Goal: Task Accomplishment & Management: Manage account settings

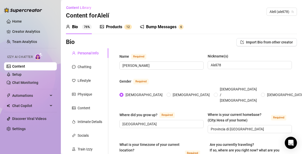
click at [20, 74] on link "Setup" at bounding box center [16, 74] width 9 height 4
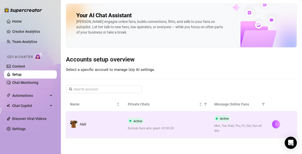
click at [145, 123] on div "Active Exclude fans who spent >$100.00" at bounding box center [167, 124] width 79 height 13
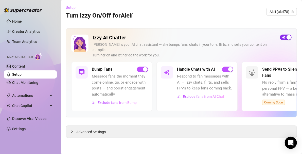
click at [285, 37] on button "button" at bounding box center [286, 37] width 12 height 6
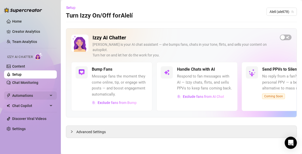
click at [20, 94] on span "Automations" at bounding box center [30, 95] width 36 height 8
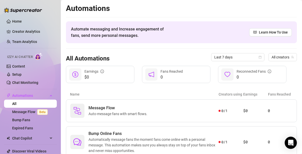
scroll to position [48, 0]
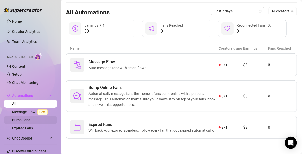
click at [20, 122] on link "Bump Fans" at bounding box center [21, 120] width 18 height 4
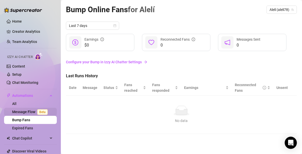
click at [24, 111] on link "Message Flow Beta" at bounding box center [31, 111] width 38 height 4
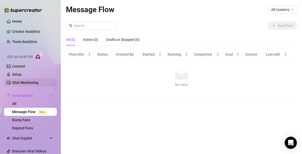
click at [16, 84] on link "Chat Monitoring" at bounding box center [25, 82] width 26 height 4
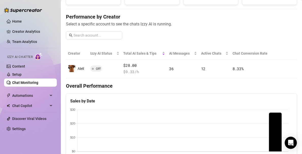
scroll to position [53, 0]
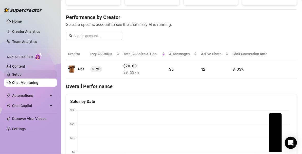
click at [20, 73] on link "Setup" at bounding box center [16, 74] width 9 height 4
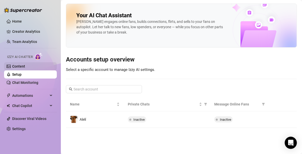
click at [18, 67] on link "Content" at bounding box center [18, 66] width 13 height 4
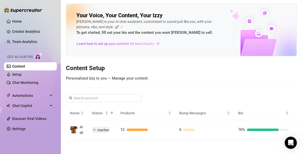
scroll to position [5, 0]
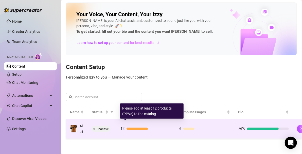
click at [134, 125] on div "12" at bounding box center [145, 128] width 51 height 6
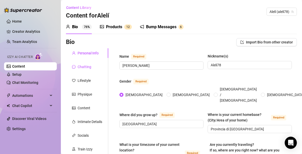
click at [84, 68] on div "Chatting" at bounding box center [85, 67] width 14 height 6
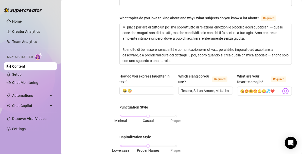
scroll to position [48, 0]
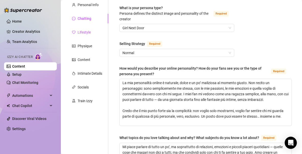
click at [83, 32] on div "Lifestyle" at bounding box center [84, 32] width 13 height 6
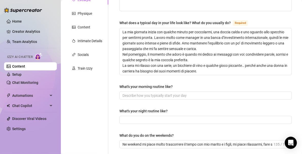
scroll to position [89, 0]
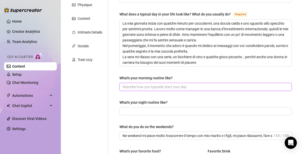
click at [195, 84] on input "What's your morning routine like?" at bounding box center [204, 87] width 165 height 6
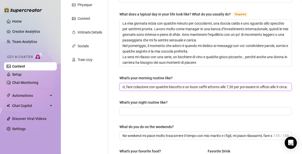
scroll to position [0, 17]
type input "Alzarmi, fare colazione con qualche biscotto e un buon caffè attorno alle 7,30 …"
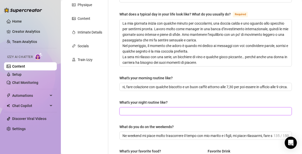
scroll to position [0, 0]
click at [148, 108] on input "What's your night routine like?" at bounding box center [204, 111] width 165 height 6
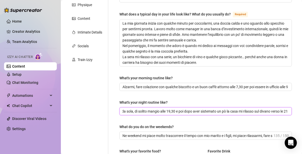
scroll to position [0, 40]
click at [283, 110] on input "Non sono quasi mai da sola, di solito mangio alle 19,30 e poi dopo aver sistema…" at bounding box center [204, 111] width 165 height 6
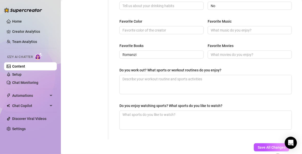
scroll to position [280, 0]
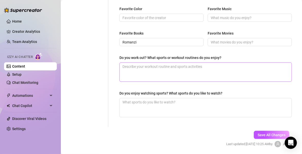
type input "Non sono quasi mai da sola, di solito mangio alle 19,30 e poi dopo aver sistema…"
click at [179, 68] on textarea "Do you work out? What sports or workout routines do you enjoy?" at bounding box center [206, 72] width 172 height 19
type textarea "M"
type textarea "Mi"
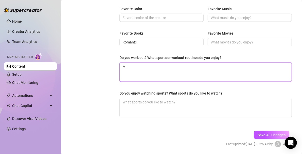
type textarea "Mi"
type textarea "Mi p"
type textarea "Mi pi"
type textarea "Mi pia"
type textarea "Mi piac"
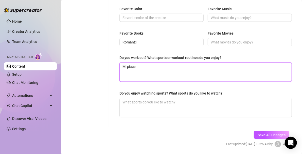
type textarea "Mi piace"
type textarea "Mi piace p"
type textarea "Mi piace pr"
type textarea "Mi piace pra"
type textarea "Mi piace prat"
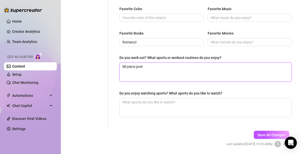
type textarea "Mi piace prati"
type textarea "Mi piace pratic"
type textarea "Mi piace pratica"
type textarea "Mi piace praticar"
type textarea "Mi piace praticare"
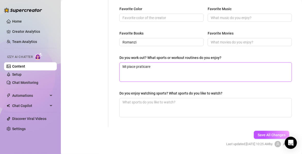
type textarea "Mi piace praticare"
type textarea "Mi piace praticare e"
type textarea "Mi piace praticare es"
type textarea "Mi piace praticare ese"
type textarea "Mi piace praticare eser"
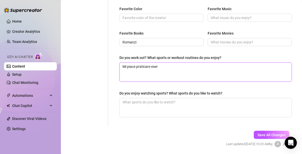
type textarea "Mi piace praticare eserc"
type textarea "Mi piace praticare eserci"
type textarea "Mi piace praticare esercizi"
type textarea "Mi piace praticare esercizi a"
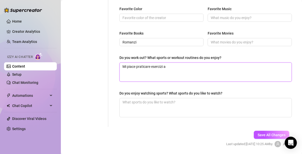
type textarea "Mi piace praticare esercizi ad"
type textarea "Mi piace praticare esercizi ad a"
type textarea "Mi piace praticare esercizi ad al"
type textarea "Mi piace praticare esercizi ad alt"
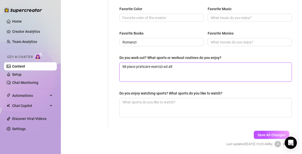
type textarea "Mi piace praticare esercizi ad alta"
type textarea "Mi piace praticare esercizi ad alta i"
type textarea "Mi piace praticare esercizi ad alta in"
type textarea "Mi piace praticare esercizi ad alta int"
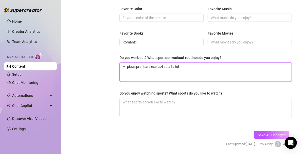
type textarea "Mi piace praticare esercizi ad alta inte"
type textarea "Mi piace praticare esercizi ad alta inten"
type textarea "Mi piace praticare esercizi ad alta intens"
type textarea "Mi piace praticare esercizi ad alta intensi"
type textarea "Mi piace praticare esercizi ad alta intensit"
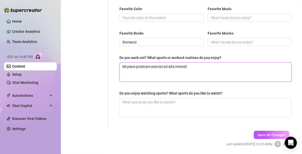
type textarea "Mi piace praticare esercizi ad alta intensità"
type textarea "Mi piace praticare esercizi ad alta intensità p"
type textarea "Mi piace praticare esercizi ad alta intensità pe"
type textarea "Mi piace praticare esercizi ad alta intensità per"
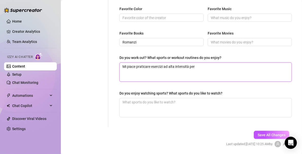
type textarea "Mi piace praticare esercizi ad alta intensità per"
type textarea "Mi piace praticare esercizi ad alta intensità per b"
type textarea "Mi piace praticare esercizi ad alta intensità per br"
type textarea "Mi piace praticare esercizi ad alta intensità per bru"
type textarea "Mi piace praticare esercizi ad alta intensità per bruc"
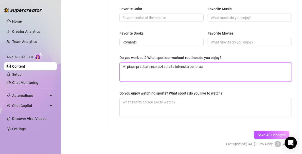
type textarea "Mi piace praticare esercizi ad alta intensità per bruci"
type textarea "Mi piace praticare esercizi ad alta intensità per brucia"
type textarea "Mi piace praticare esercizi ad alta intensità per bruciar"
type textarea "Mi piace praticare esercizi ad alta intensità per bruciare"
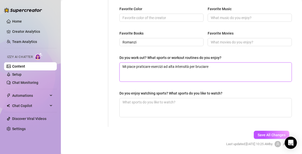
type textarea "Mi piace praticare esercizi ad alta intensità per bruciare g"
type textarea "Mi piace praticare esercizi ad alta intensità per bruciare gr"
type textarea "Mi piace praticare esercizi ad alta intensità per bruciare gra"
type textarea "Mi piace praticare esercizi ad alta intensità per bruciare graz"
type textarea "Mi piace praticare esercizi ad alta intensità per bruciare gra"
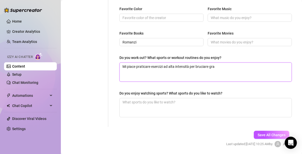
type textarea "Mi piace praticare esercizi ad alta intensità per bruciare gras"
type textarea "Mi piace praticare esercizi ad alta intensità per bruciare grass"
type textarea "Mi piace praticare esercizi ad alta intensità per bruciare grasso"
type textarea "Mi piace praticare esercizi ad alta intensità per bruciare grasso m"
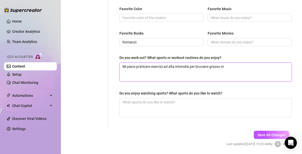
type textarea "Mi piace praticare esercizi ad alta intensità per bruciare grasso ma"
type textarea "Mi piace praticare esercizi ad alta intensità per bruciare grasso ma i"
type textarea "Mi piace praticare esercizi ad alta intensità per bruciare grasso ma in"
type textarea "Mi piace praticare esercizi ad alta intensità per bruciare grasso ma inc"
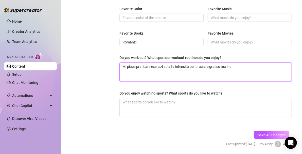
type textarea "Mi piace praticare esercizi ad alta intensità per bruciare grasso ma incr"
type textarea "Mi piace praticare esercizi ad alta intensità per bruciare grasso ma incre"
type textarea "Mi piace praticare esercizi ad alta intensità per bruciare grasso ma increm"
type textarea "Mi piace praticare esercizi ad alta intensità per bruciare grasso ma increme"
type textarea "Mi piace praticare esercizi ad alta intensità per bruciare grasso ma incremen"
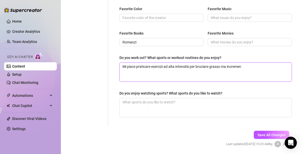
type textarea "Mi piace praticare esercizi ad alta intensità per bruciare grasso ma increment"
type textarea "Mi piace praticare esercizi ad alta intensità per bruciare grasso ma incrementa"
type textarea "Mi piace praticare esercizi ad alta intensità per bruciare grasso ma incrementar"
type textarea "Mi piace praticare esercizi ad alta intensità per bruciare grasso ma incrementa…"
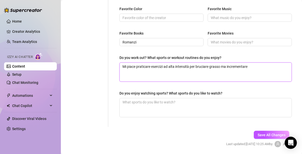
type textarea "Mi piace praticare esercizi ad alta intensità per bruciare grasso ma incrementa…"
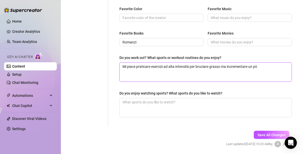
type textarea "Mi piace praticare esercizi ad alta intensità per bruciare grasso ma incrementa…"
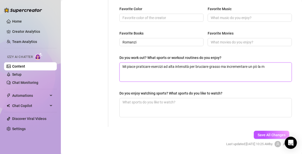
type textarea "Mi piace praticare esercizi ad alta intensità per bruciare grasso ma incrementa…"
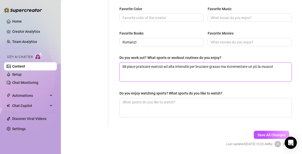
type textarea "Mi piace praticare esercizi ad alta intensità per bruciare grasso ma incrementa…"
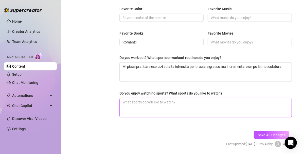
click at [147, 103] on textarea "Do you enjoy watching sports? What sports do you like to watch?" at bounding box center [206, 107] width 172 height 19
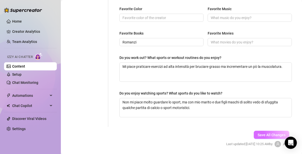
click at [257, 130] on button "Save All Changes" at bounding box center [271, 134] width 35 height 8
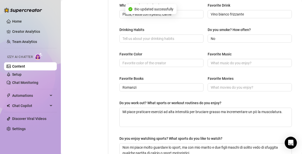
scroll to position [221, 0]
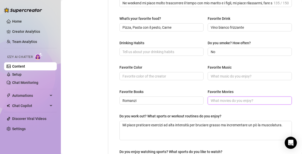
click at [235, 98] on input "Favorite Movies" at bounding box center [249, 101] width 77 height 6
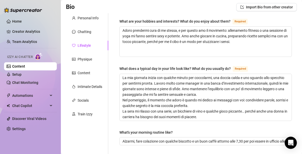
scroll to position [0, 0]
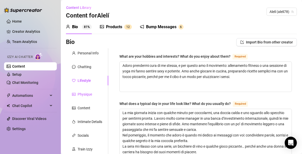
click at [90, 94] on div "Physique" at bounding box center [85, 94] width 14 height 6
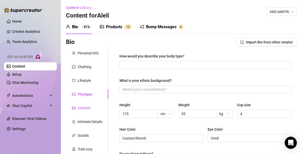
click at [84, 109] on div "Content" at bounding box center [84, 108] width 13 height 6
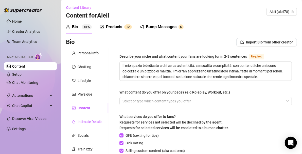
click at [85, 120] on div "Intimate Details" at bounding box center [90, 122] width 25 height 6
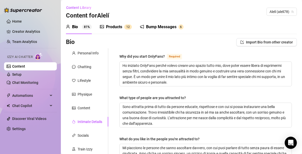
drag, startPoint x: 108, startPoint y: 120, endPoint x: 109, endPoint y: 125, distance: 5.6
click at [87, 134] on div "Socials" at bounding box center [83, 135] width 11 height 6
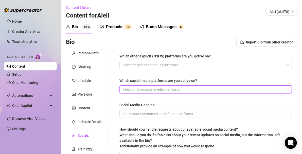
click at [212, 87] on div at bounding box center [202, 89] width 165 height 7
click at [92, 150] on div "Train Izzy" at bounding box center [85, 149] width 15 height 6
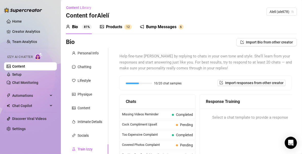
scroll to position [50, 0]
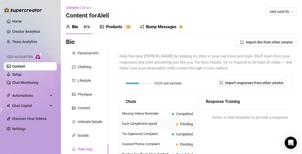
click at [137, 122] on span "Cock Compliment Upsell" at bounding box center [148, 123] width 52 height 5
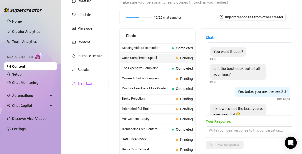
scroll to position [67, 0]
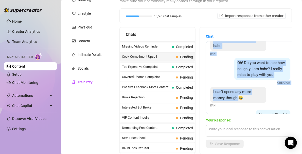
drag, startPoint x: 238, startPoint y: 88, endPoint x: 240, endPoint y: 115, distance: 26.9
click at [240, 115] on div "Chat: You want it babe? Fan Is it the best cock out of all your fans? Fan Yes b…" at bounding box center [250, 90] width 89 height 114
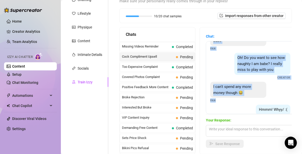
click at [240, 115] on div "Chat: You want it babe? Fan Is it the best cock out of all your fans? Fan Yes b…" at bounding box center [250, 90] width 89 height 114
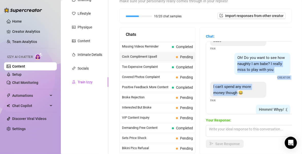
drag, startPoint x: 236, startPoint y: 69, endPoint x: 237, endPoint y: 95, distance: 26.1
click at [237, 95] on div "You want it babe? Fan Is it the best cock out of all your fans? Fan Yes babe, y…" at bounding box center [250, 77] width 89 height 73
click at [221, 74] on div "Oh! Do you want to see how naughty I am babe? I really miss to play with you Cr…" at bounding box center [250, 66] width 80 height 27
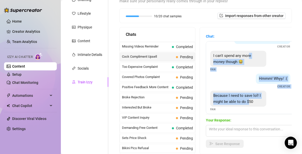
scroll to position [159, 0]
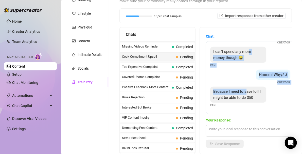
drag, startPoint x: 249, startPoint y: 87, endPoint x: 247, endPoint y: 94, distance: 6.5
click at [247, 94] on div "You want it babe? Fan Is it the best cock out of all your fans? Fan Yes babe, y…" at bounding box center [250, 77] width 89 height 73
click at [235, 82] on div "Hmmm! Whyy/ :( Creator" at bounding box center [250, 76] width 80 height 15
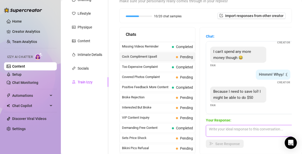
click at [214, 129] on textarea at bounding box center [250, 131] width 89 height 12
click at [95, 125] on div "Personal Info Chatting Lifestyle Physique Content Intimate Details Socials Trai…" at bounding box center [87, 70] width 42 height 178
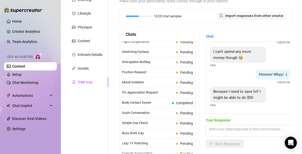
scroll to position [259, 0]
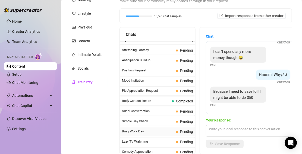
click at [133, 130] on span "Busy Work Day" at bounding box center [148, 130] width 52 height 5
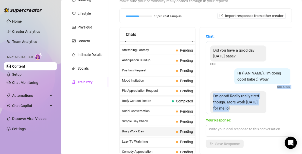
scroll to position [39, 0]
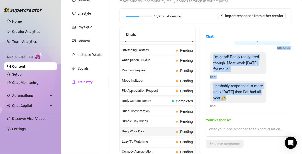
drag, startPoint x: 267, startPoint y: 88, endPoint x: 267, endPoint y: 96, distance: 7.4
click at [267, 96] on div "Did you have a good day [DATE] babe? Fan Hi (FAN NAME), I'm doing good babe :) …" at bounding box center [250, 77] width 89 height 73
click at [272, 84] on div "I probably responded to more calls [DATE] than I've had all year 😂 Fan" at bounding box center [250, 94] width 80 height 27
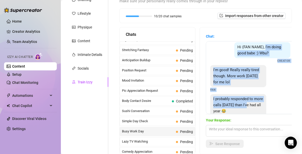
scroll to position [12, 0]
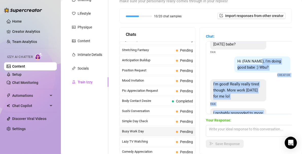
drag, startPoint x: 259, startPoint y: 92, endPoint x: 261, endPoint y: 62, distance: 30.0
click at [261, 62] on div "Did you have a good day [DATE] babe? Fan Hi (FAN NAME), I'm doing good babe :) …" at bounding box center [250, 77] width 89 height 73
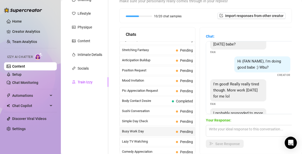
click at [225, 62] on div "Hi (FAN NAME), I'm doing good babe :) Wbu? Creator" at bounding box center [250, 66] width 80 height 21
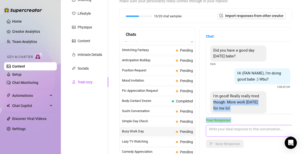
scroll to position [39, 0]
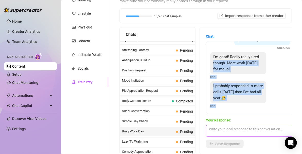
drag, startPoint x: 262, startPoint y: 83, endPoint x: 256, endPoint y: 127, distance: 44.0
click at [256, 127] on div "Chat: Did you have a good day [DATE] babe? Fan Hi (FAN NAME), I'm doing good ba…" at bounding box center [250, 90] width 89 height 114
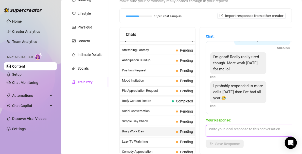
click at [231, 131] on textarea at bounding box center [250, 131] width 89 height 12
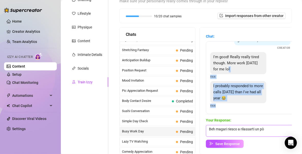
drag, startPoint x: 283, startPoint y: 73, endPoint x: 267, endPoint y: 127, distance: 56.0
click at [267, 127] on div "Chat: Did you have a good day [DATE] babe? Fan Hi (FAN NAME), I'm doing good ba…" at bounding box center [250, 90] width 89 height 114
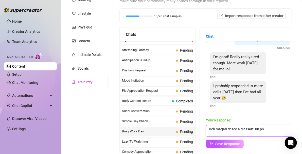
click at [267, 128] on textarea "Beh magari riesco a rilassarti un pò" at bounding box center [250, 131] width 89 height 12
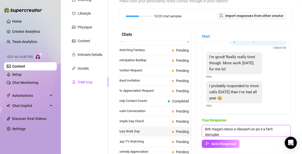
scroll to position [0, 0]
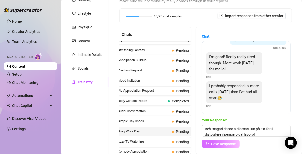
click at [221, 143] on span "Save Response" at bounding box center [223, 143] width 25 height 4
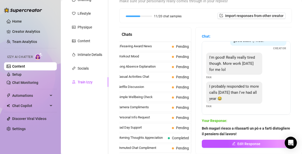
scroll to position [455, 0]
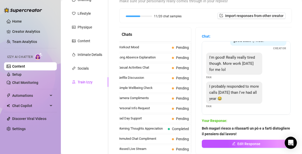
click at [85, 111] on div "Personal Info Chatting Lifestyle Physique Content Intimate Details Socials Trai…" at bounding box center [87, 70] width 42 height 178
click at [19, 76] on link "Setup" at bounding box center [16, 74] width 9 height 4
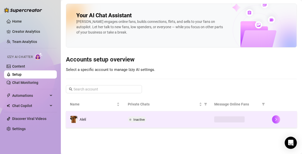
click at [106, 123] on td "Alelí" at bounding box center [95, 119] width 58 height 16
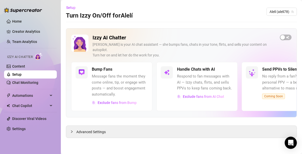
click at [185, 67] on div "Handle Chats with AI Respond to fan messages with AI — Izzy chats, flirts, and …" at bounding box center [205, 83] width 56 height 34
click at [21, 82] on link "Chat Monitoring" at bounding box center [25, 82] width 26 height 4
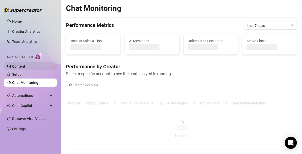
click at [14, 67] on link "Content" at bounding box center [18, 66] width 13 height 4
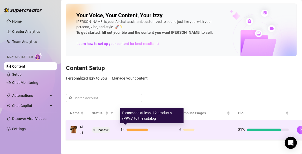
click at [145, 129] on div at bounding box center [136, 129] width 21 height 3
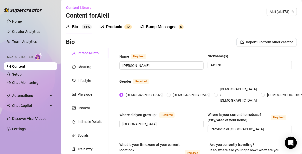
click at [113, 26] on div "Products" at bounding box center [114, 27] width 16 height 6
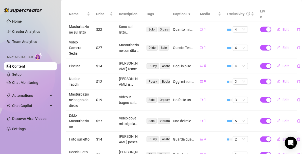
scroll to position [107, 0]
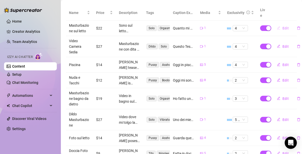
click at [282, 26] on span "Edit" at bounding box center [285, 28] width 6 height 4
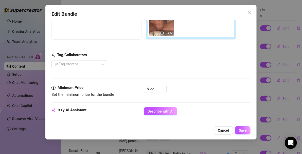
scroll to position [104, 0]
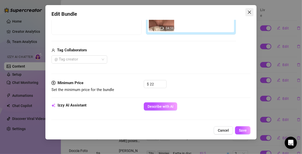
click at [250, 13] on icon "close" at bounding box center [249, 12] width 4 height 4
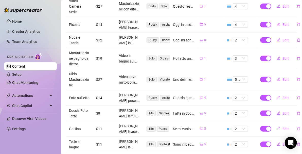
scroll to position [0, 0]
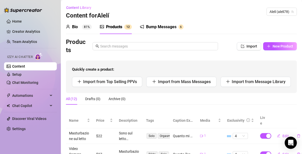
click at [228, 19] on div "Content Library Content for [PERSON_NAME] (aleli78)" at bounding box center [181, 12] width 231 height 16
click at [271, 43] on button "New Product" at bounding box center [280, 46] width 34 height 8
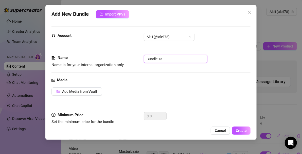
drag, startPoint x: 169, startPoint y: 59, endPoint x: 120, endPoint y: 54, distance: 48.9
click at [68, 92] on span "Add Media from Vault" at bounding box center [79, 91] width 35 height 4
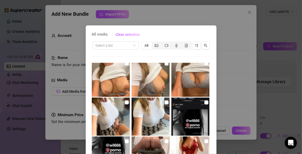
scroll to position [62, 0]
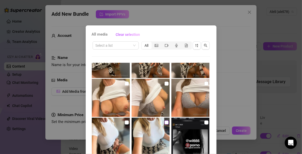
click at [164, 122] on input "checkbox" at bounding box center [166, 122] width 4 height 4
click at [125, 122] on input "checkbox" at bounding box center [127, 122] width 4 height 4
click at [204, 85] on label at bounding box center [206, 84] width 4 height 6
click at [204, 85] on input "checkbox" at bounding box center [206, 83] width 4 height 4
click at [164, 82] on input "checkbox" at bounding box center [166, 83] width 4 height 4
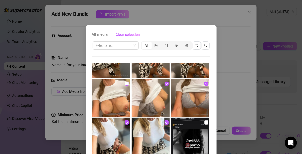
click at [125, 84] on input "checkbox" at bounding box center [127, 83] width 4 height 4
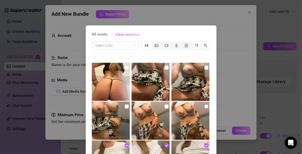
click at [204, 104] on label at bounding box center [206, 106] width 4 height 6
click at [204, 104] on input "checkbox" at bounding box center [206, 106] width 4 height 4
click at [164, 106] on input "checkbox" at bounding box center [166, 106] width 4 height 4
click at [125, 106] on input "checkbox" at bounding box center [127, 106] width 4 height 4
click at [204, 67] on input "checkbox" at bounding box center [206, 67] width 4 height 4
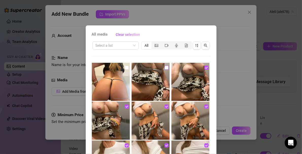
click at [164, 68] on input "checkbox" at bounding box center [166, 67] width 4 height 4
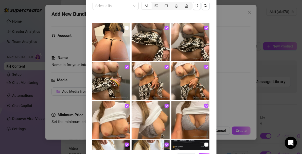
scroll to position [58, 0]
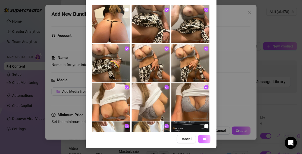
click at [203, 138] on span "OK" at bounding box center [204, 139] width 5 height 4
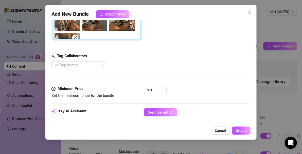
scroll to position [183, 0]
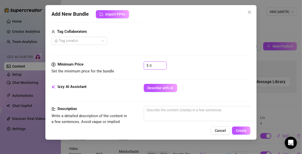
drag, startPoint x: 154, startPoint y: 62, endPoint x: 135, endPoint y: 62, distance: 18.8
click at [135, 62] on div "Minimum Price Set the minimum price for the bundle $ 0" at bounding box center [150, 67] width 199 height 13
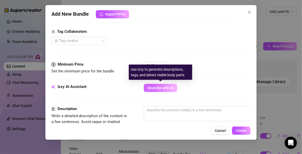
click at [152, 86] on span "Describe with AI" at bounding box center [160, 88] width 26 height 4
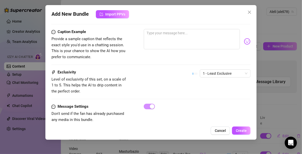
scroll to position [386, 0]
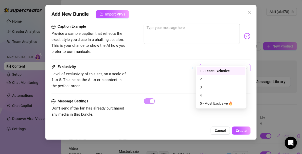
click at [225, 64] on span "1 - Least Exclusive" at bounding box center [225, 68] width 45 height 8
click at [203, 86] on div "3" at bounding box center [221, 87] width 43 height 6
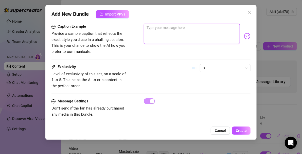
click at [174, 34] on textarea at bounding box center [192, 34] width 96 height 20
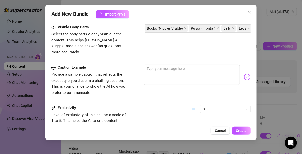
scroll to position [344, 0]
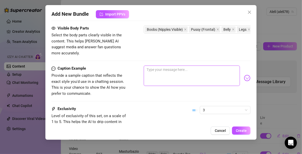
click at [185, 67] on textarea at bounding box center [192, 75] width 96 height 20
click at [223, 127] on button "Cancel" at bounding box center [220, 130] width 19 height 8
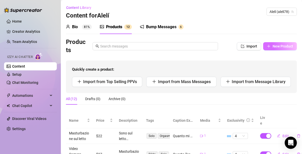
click at [272, 48] on span "New Product" at bounding box center [282, 46] width 21 height 4
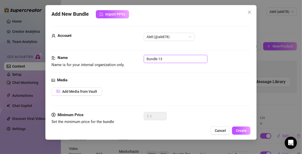
drag, startPoint x: 166, startPoint y: 61, endPoint x: 122, endPoint y: 56, distance: 44.1
click at [122, 56] on div "Name Name is for your internal organization only. Bundle 13" at bounding box center [150, 61] width 199 height 13
click at [68, 90] on span "Add Media from Vault" at bounding box center [79, 91] width 35 height 4
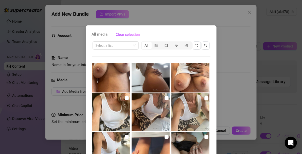
scroll to position [594, 0]
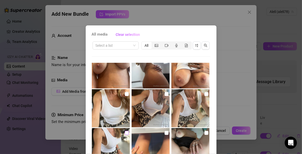
click at [125, 132] on input "checkbox" at bounding box center [127, 132] width 4 height 4
click at [125, 95] on input "checkbox" at bounding box center [127, 94] width 4 height 4
click at [164, 94] on input "checkbox" at bounding box center [166, 94] width 4 height 4
click at [204, 93] on input "checkbox" at bounding box center [206, 94] width 4 height 4
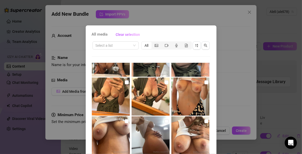
scroll to position [534, 0]
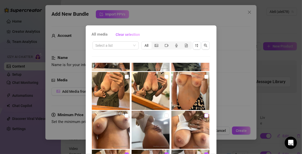
click at [204, 117] on input "checkbox" at bounding box center [206, 115] width 4 height 4
click at [164, 114] on input "checkbox" at bounding box center [166, 115] width 4 height 4
click at [125, 115] on input "checkbox" at bounding box center [127, 115] width 4 height 4
click at [204, 77] on input "checkbox" at bounding box center [206, 76] width 4 height 4
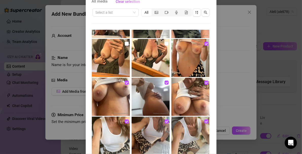
scroll to position [58, 0]
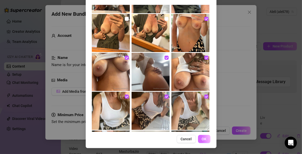
click at [202, 137] on span "OK" at bounding box center [204, 139] width 5 height 4
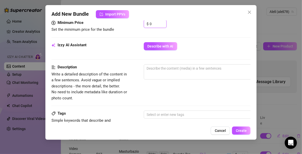
scroll to position [214, 0]
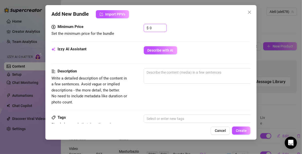
drag, startPoint x: 155, startPoint y: 25, endPoint x: 143, endPoint y: 23, distance: 11.5
click at [144, 24] on div "$ 0" at bounding box center [155, 28] width 23 height 8
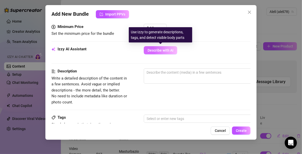
click at [157, 49] on span "Describe with AI" at bounding box center [160, 50] width 26 height 4
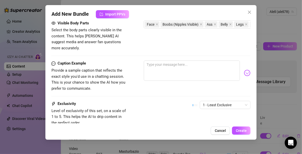
scroll to position [346, 0]
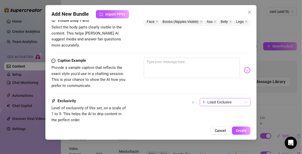
click at [221, 98] on span "1 - Least Exclusive" at bounding box center [225, 102] width 45 height 8
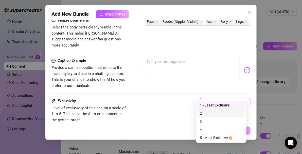
click at [205, 113] on div "2" at bounding box center [221, 113] width 43 height 6
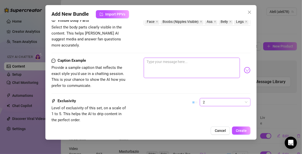
click at [171, 58] on textarea at bounding box center [192, 68] width 96 height 20
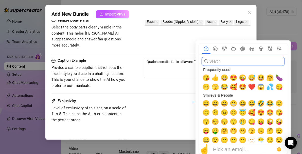
click at [242, 65] on input "search" at bounding box center [242, 61] width 83 height 9
click at [253, 80] on span "😅" at bounding box center [252, 77] width 8 height 7
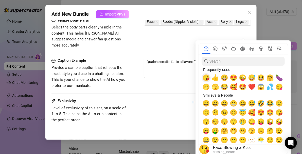
click at [209, 77] on span "😘" at bounding box center [206, 77] width 8 height 7
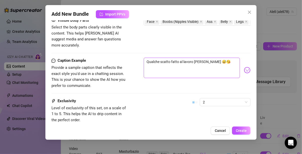
click at [184, 65] on textarea "Qualche scatto fatto al lavoro [PERSON_NAME] 😅😘" at bounding box center [192, 68] width 96 height 20
click at [223, 58] on textarea "Qualche scatto fatto al lavoro [PERSON_NAME] 😅😘" at bounding box center [192, 68] width 96 height 20
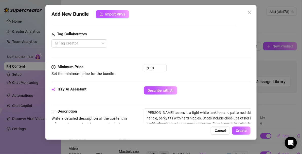
scroll to position [179, 0]
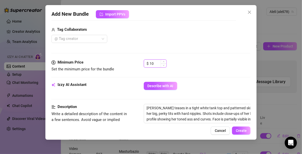
drag, startPoint x: 158, startPoint y: 62, endPoint x: 144, endPoint y: 61, distance: 14.2
click at [144, 61] on div "$ 10" at bounding box center [155, 63] width 23 height 8
click at [238, 127] on button "Create" at bounding box center [241, 130] width 18 height 8
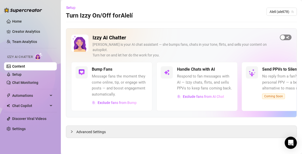
click at [283, 39] on div "button" at bounding box center [282, 37] width 5 height 5
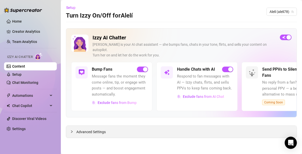
click at [71, 130] on icon "collapsed" at bounding box center [72, 131] width 2 height 3
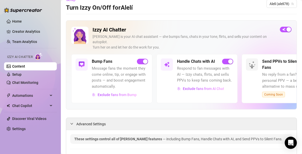
scroll to position [12, 0]
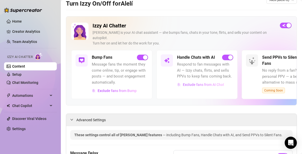
click at [209, 82] on span "Exclude fans from AI Chat" at bounding box center [203, 84] width 41 height 4
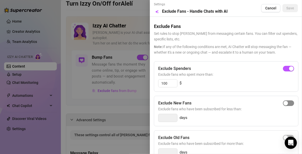
click at [283, 102] on div "button" at bounding box center [285, 103] width 5 height 5
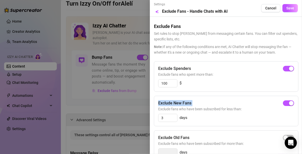
scroll to position [0, 6]
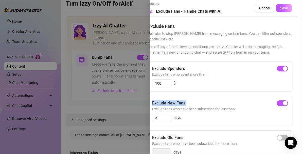
drag, startPoint x: 297, startPoint y: 80, endPoint x: 297, endPoint y: 98, distance: 18.0
click at [297, 98] on div "Settings Preview Exclude Fans - Handle Chats with AI Cancel Save Exclude Fans S…" at bounding box center [226, 77] width 152 height 154
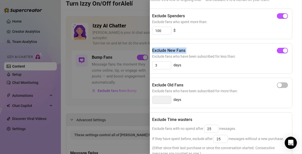
scroll to position [54, 6]
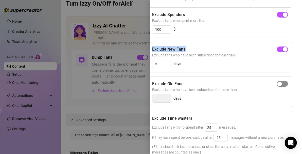
click at [279, 84] on span "button" at bounding box center [282, 84] width 11 height 6
click at [283, 84] on div "button" at bounding box center [285, 83] width 5 height 5
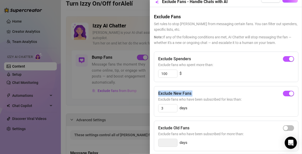
scroll to position [0, 0]
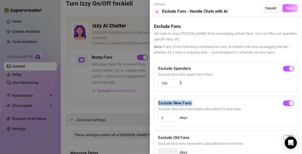
click at [288, 9] on span "Save" at bounding box center [290, 8] width 8 height 4
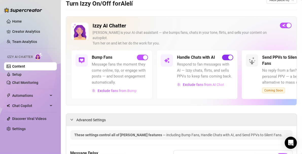
click at [227, 54] on button "button" at bounding box center [227, 57] width 11 height 6
